Goal: Information Seeking & Learning: Learn about a topic

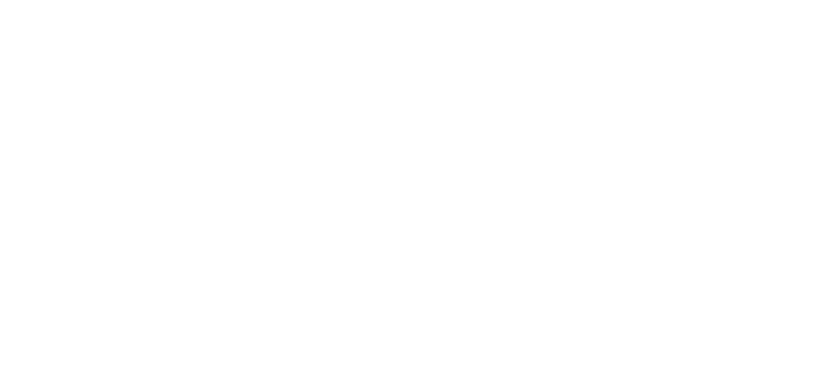
click at [390, 0] on html at bounding box center [412, 0] width 824 height 0
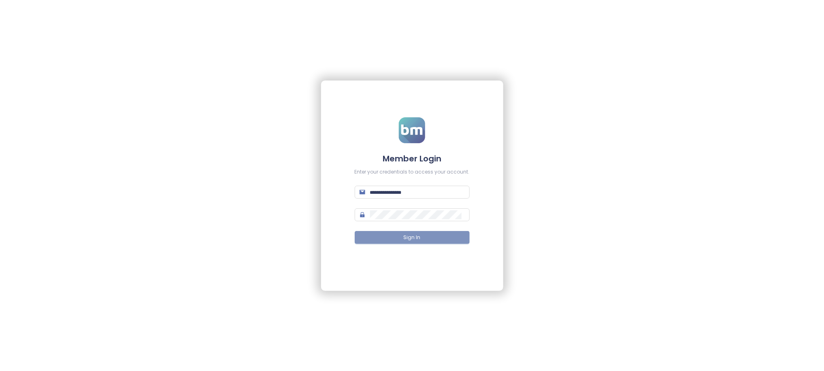
type input "**********"
click at [382, 233] on button "Sign In" at bounding box center [412, 237] width 115 height 13
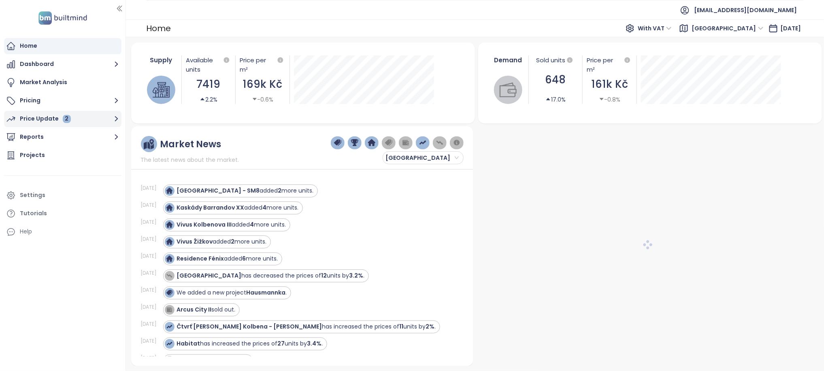
click at [110, 119] on button "Price Update 2" at bounding box center [62, 119] width 117 height 16
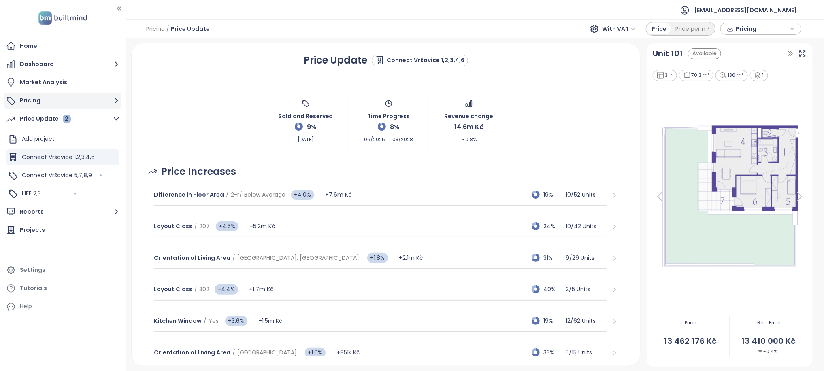
click at [37, 100] on button "Pricing" at bounding box center [62, 101] width 117 height 16
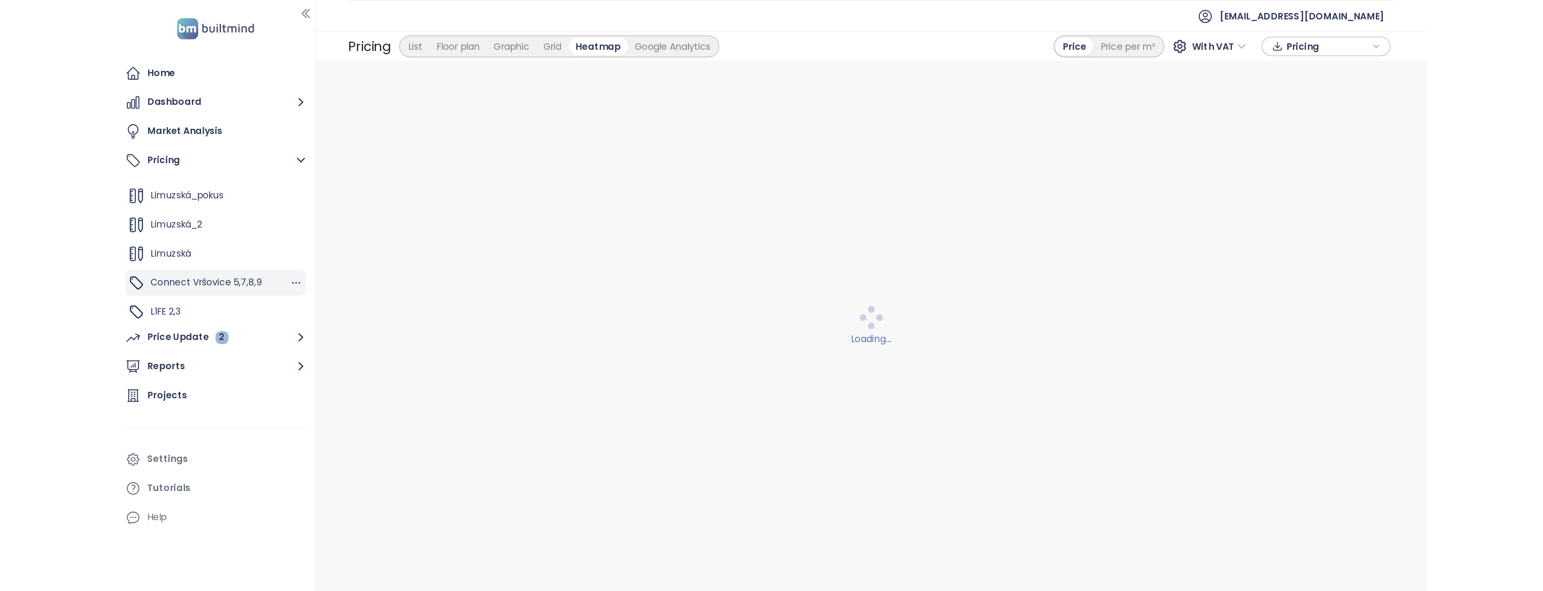
scroll to position [45, 0]
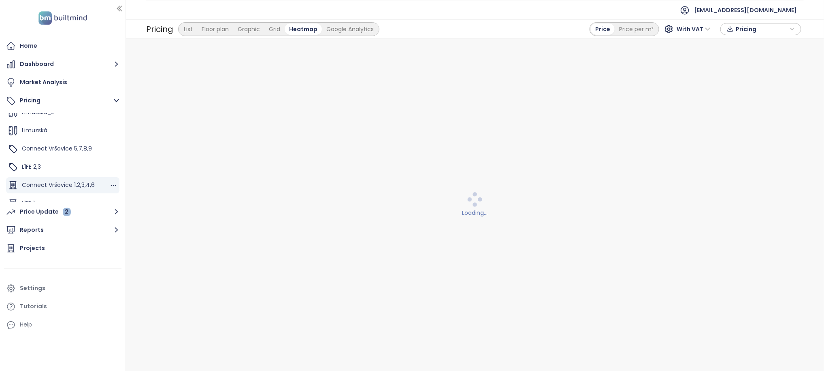
click at [64, 183] on span "Connect Vršovice 1,2,3,4,6" at bounding box center [58, 185] width 73 height 8
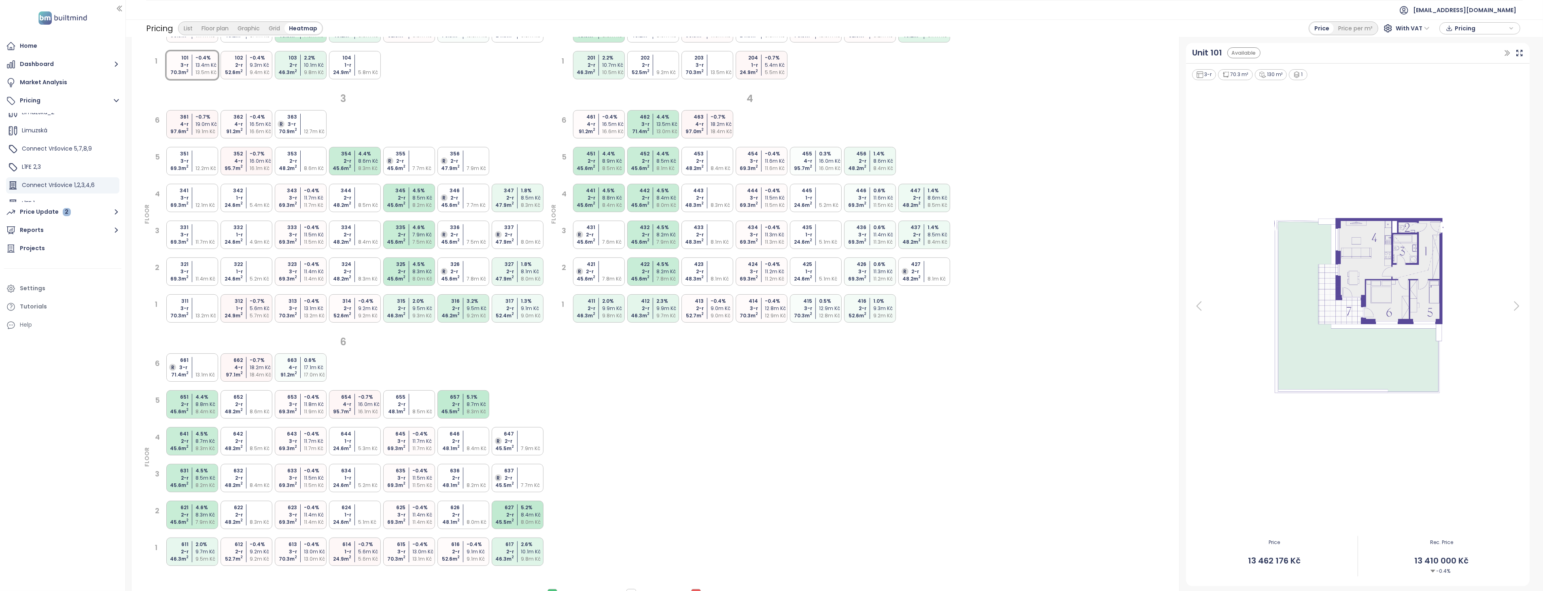
scroll to position [289, 0]
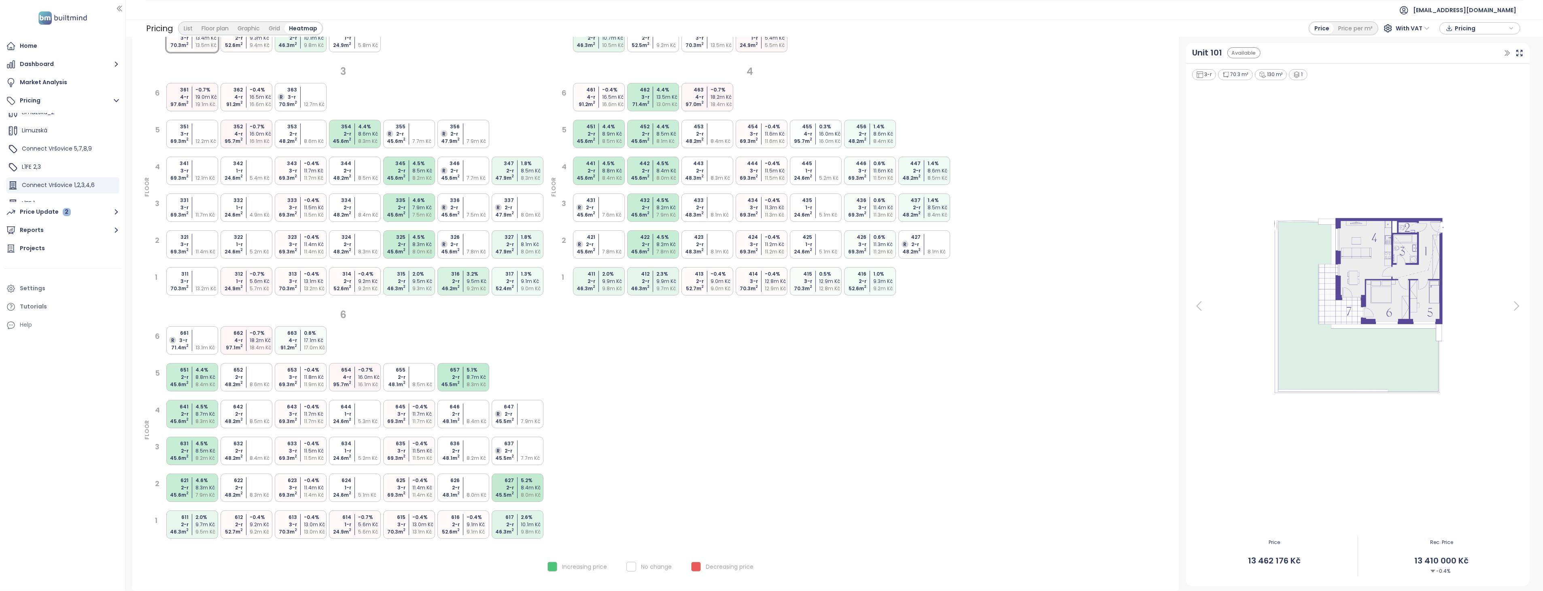
click at [605, 96] on div "16.5m Kč" at bounding box center [614, 96] width 24 height 7
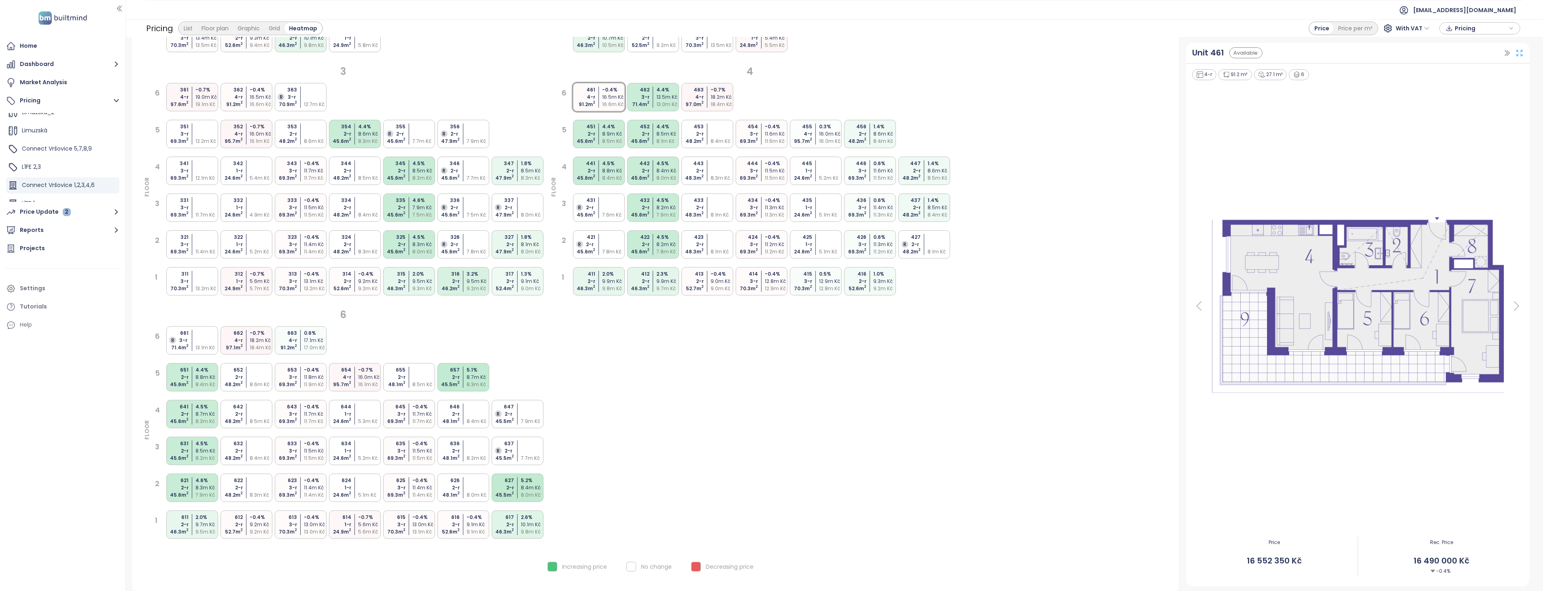
click at [823, 53] on icon at bounding box center [1520, 53] width 8 height 8
